Goal: Task Accomplishment & Management: Manage account settings

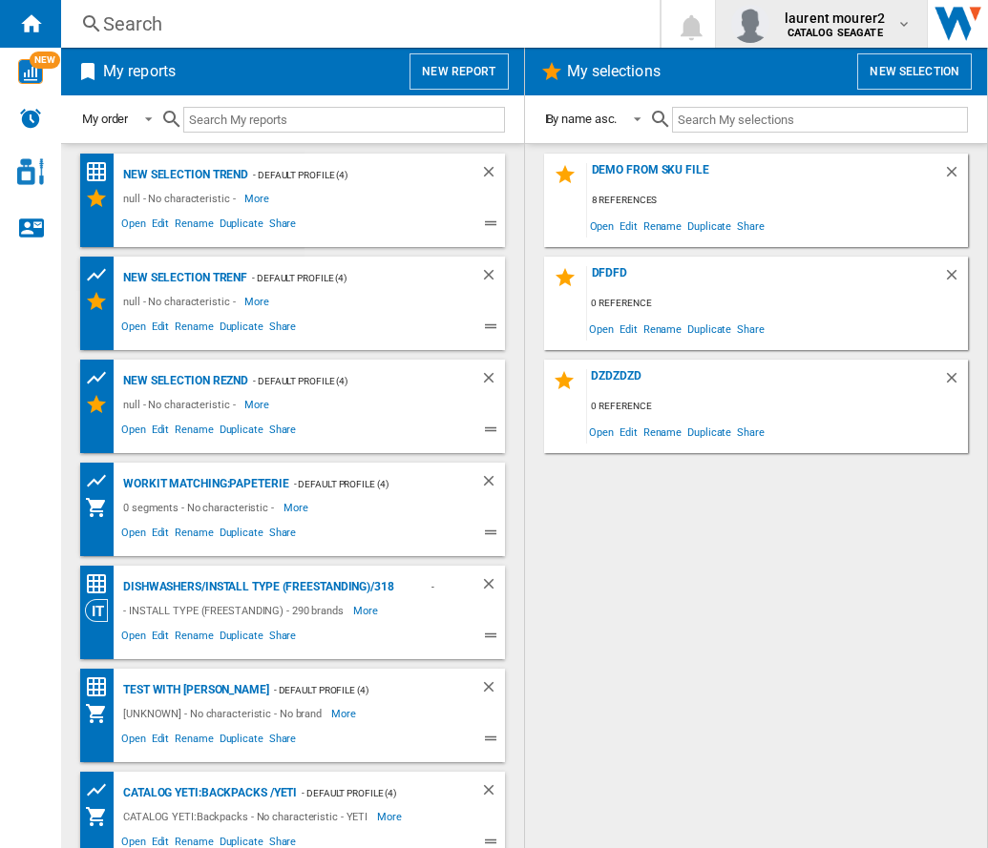
click at [833, 20] on span "laurent mourer2" at bounding box center [834, 18] width 100 height 19
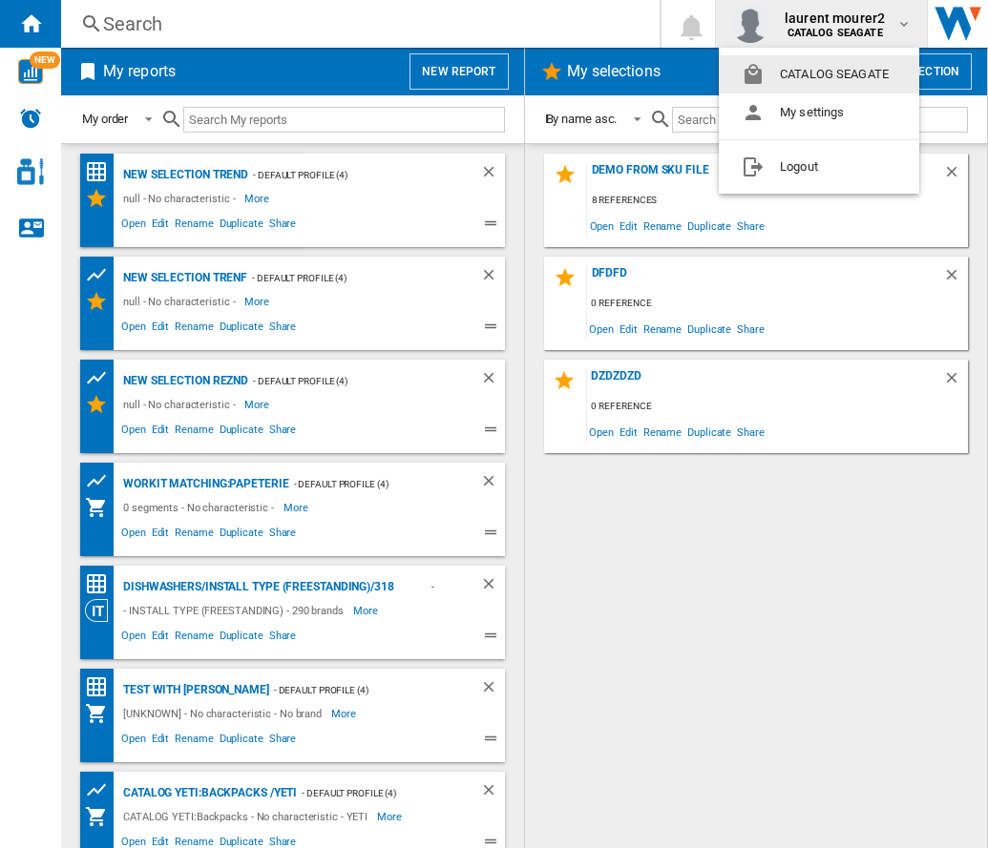
click at [825, 24] on md-backdrop at bounding box center [494, 424] width 988 height 848
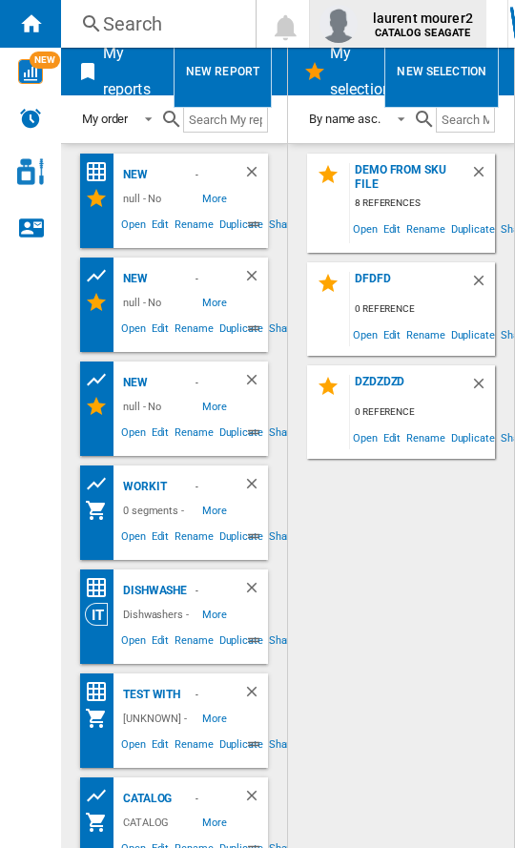
click at [397, 30] on b "CATALOG SEAGATE" at bounding box center [422, 33] width 95 height 12
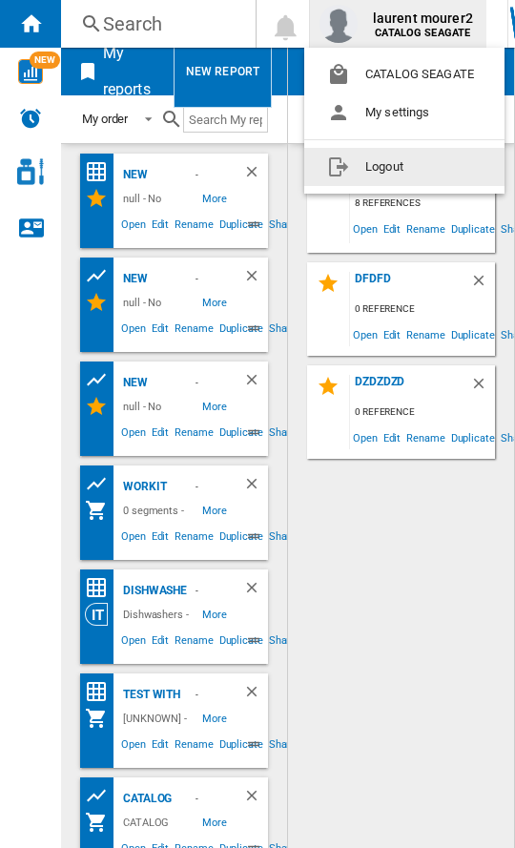
click at [398, 169] on button "Logout" at bounding box center [404, 167] width 200 height 38
